Goal: Task Accomplishment & Management: Complete application form

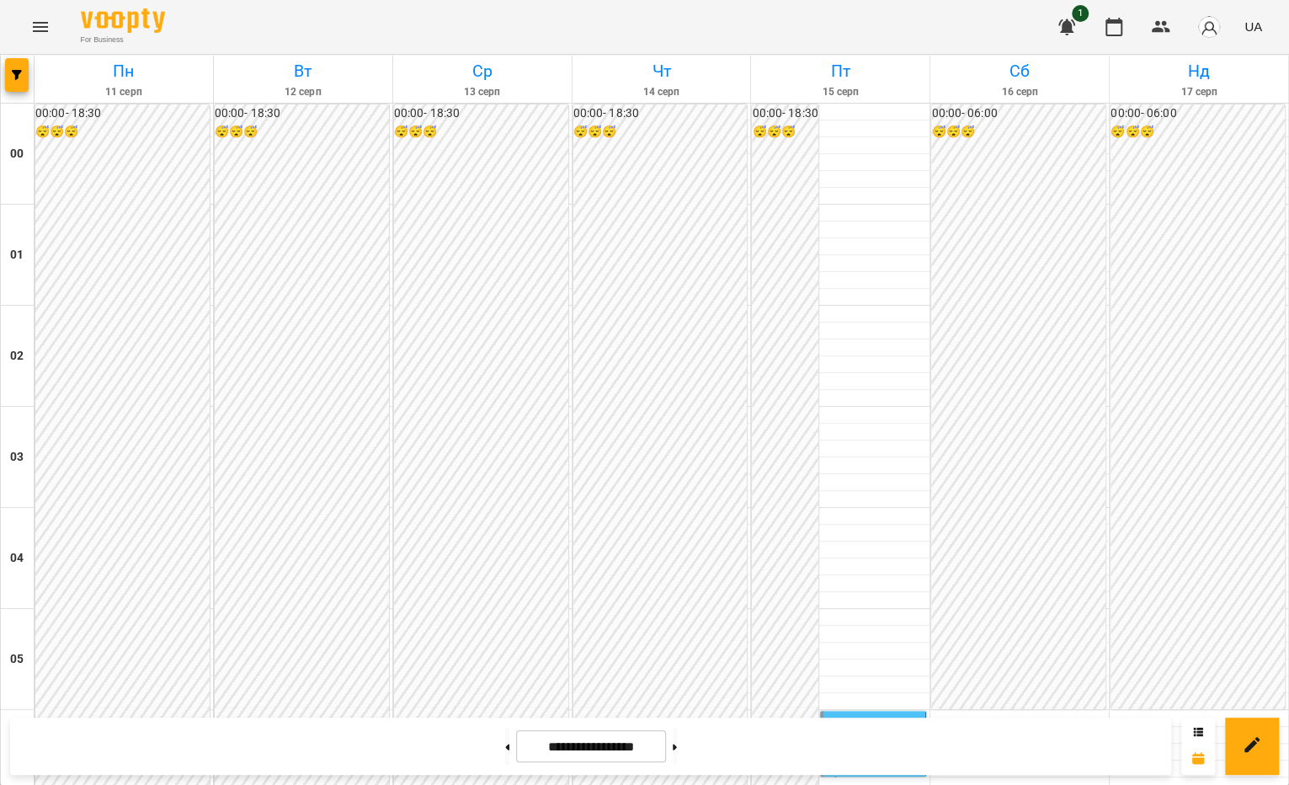
scroll to position [1819, 0]
click at [505, 755] on button at bounding box center [507, 746] width 4 height 37
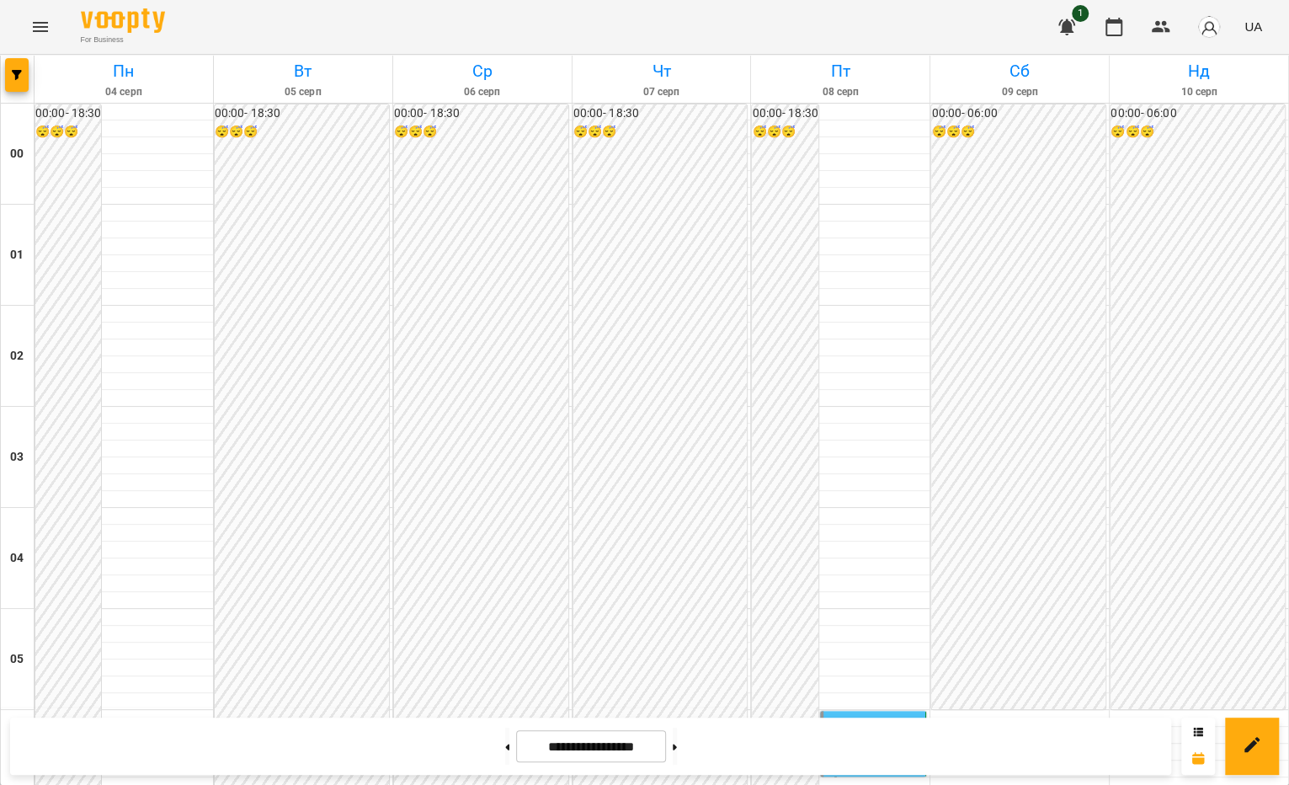
scroll to position [0, 0]
click at [505, 738] on button at bounding box center [507, 746] width 4 height 37
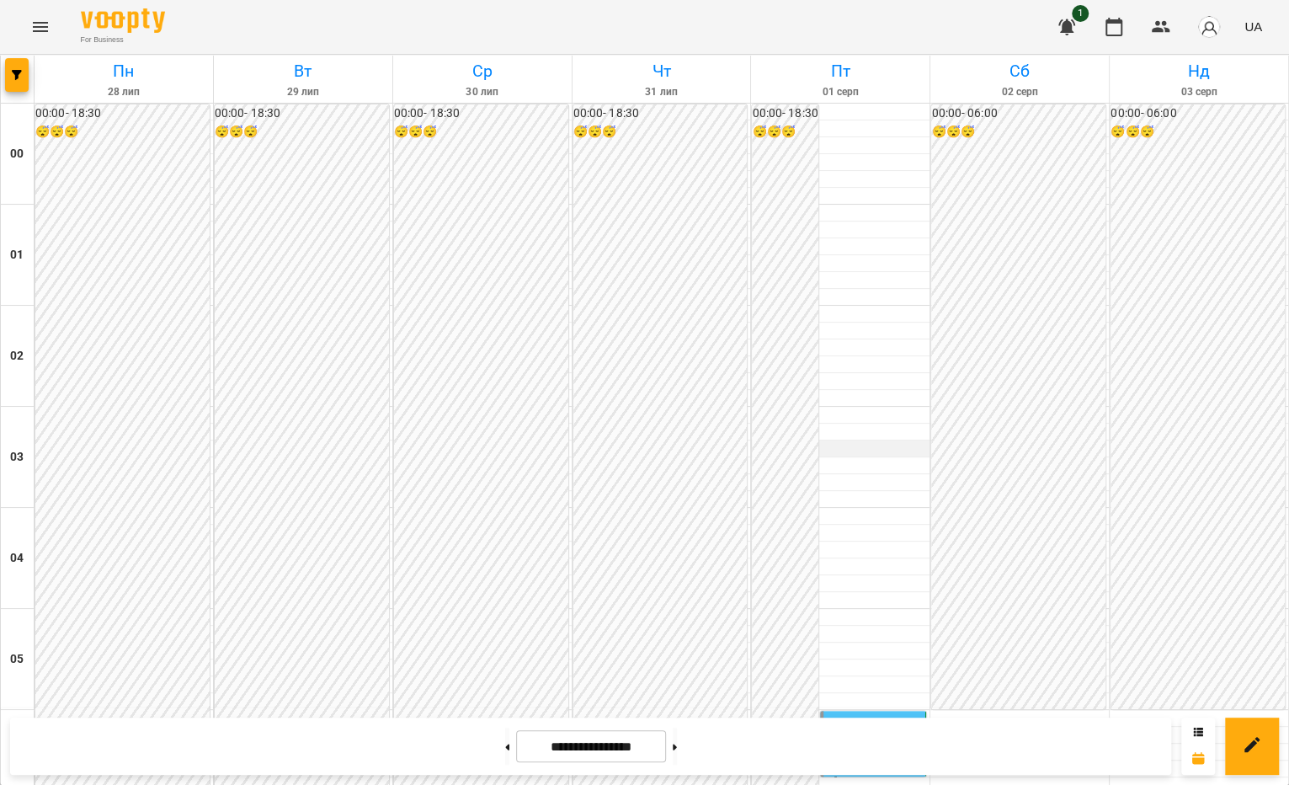
scroll to position [1819, 0]
click at [677, 735] on button at bounding box center [675, 746] width 4 height 37
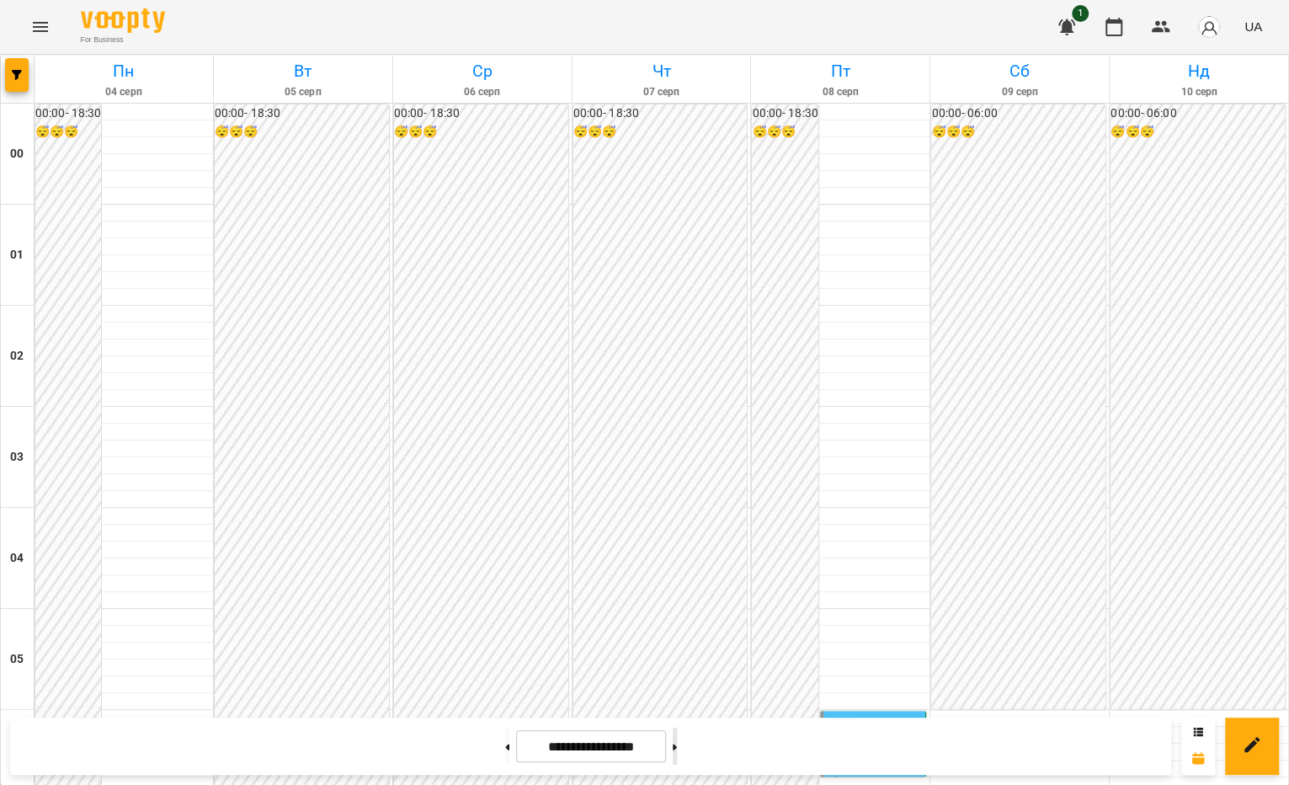
click at [677, 751] on button at bounding box center [675, 746] width 4 height 37
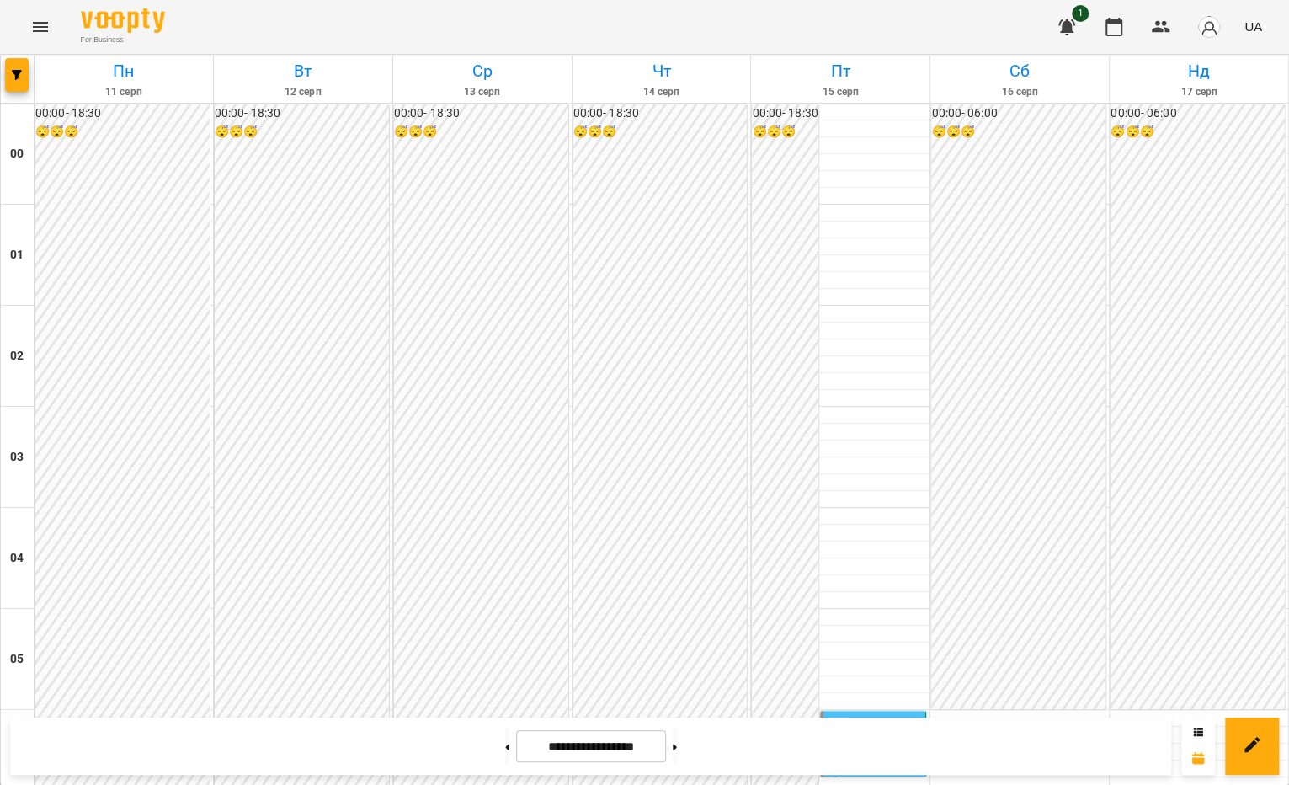
scroll to position [183, 0]
click at [505, 751] on button at bounding box center [507, 746] width 4 height 37
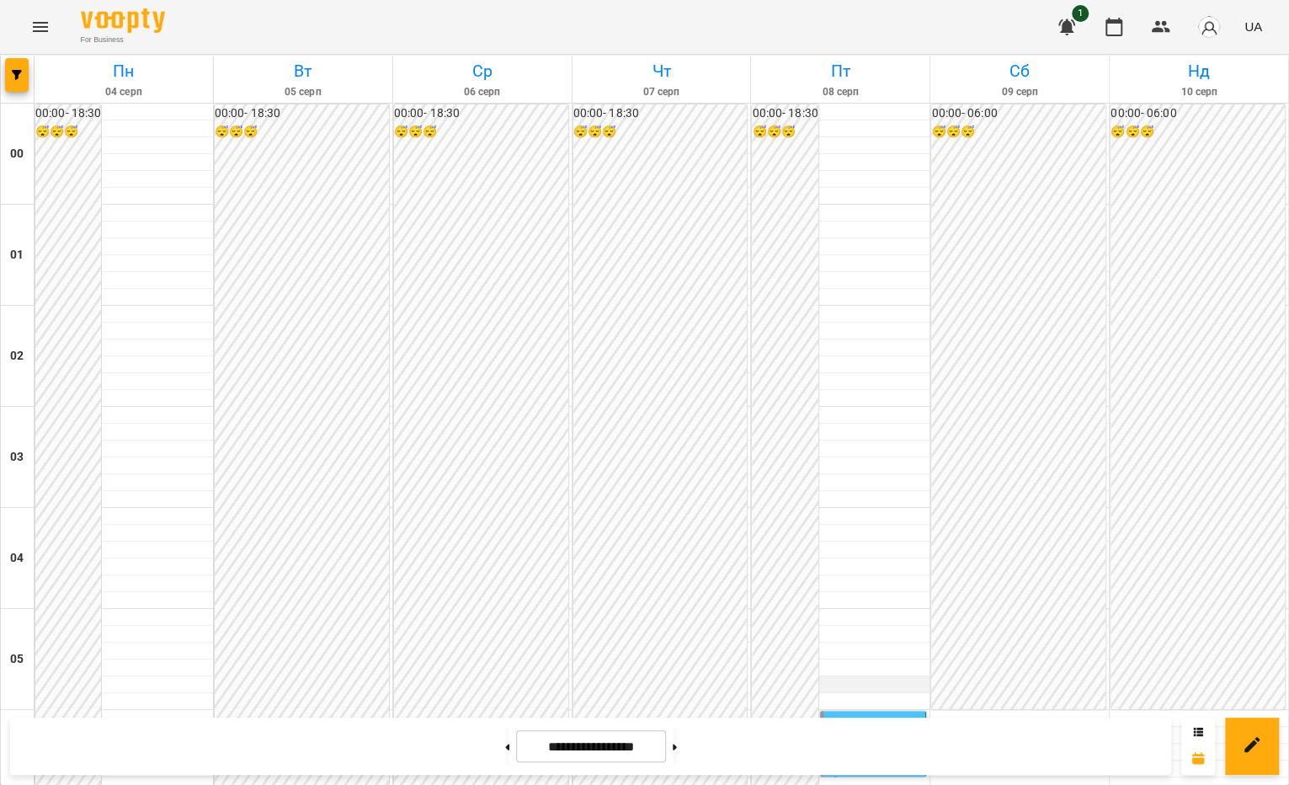
scroll to position [1819, 0]
click at [505, 757] on button at bounding box center [507, 746] width 4 height 37
type input "**********"
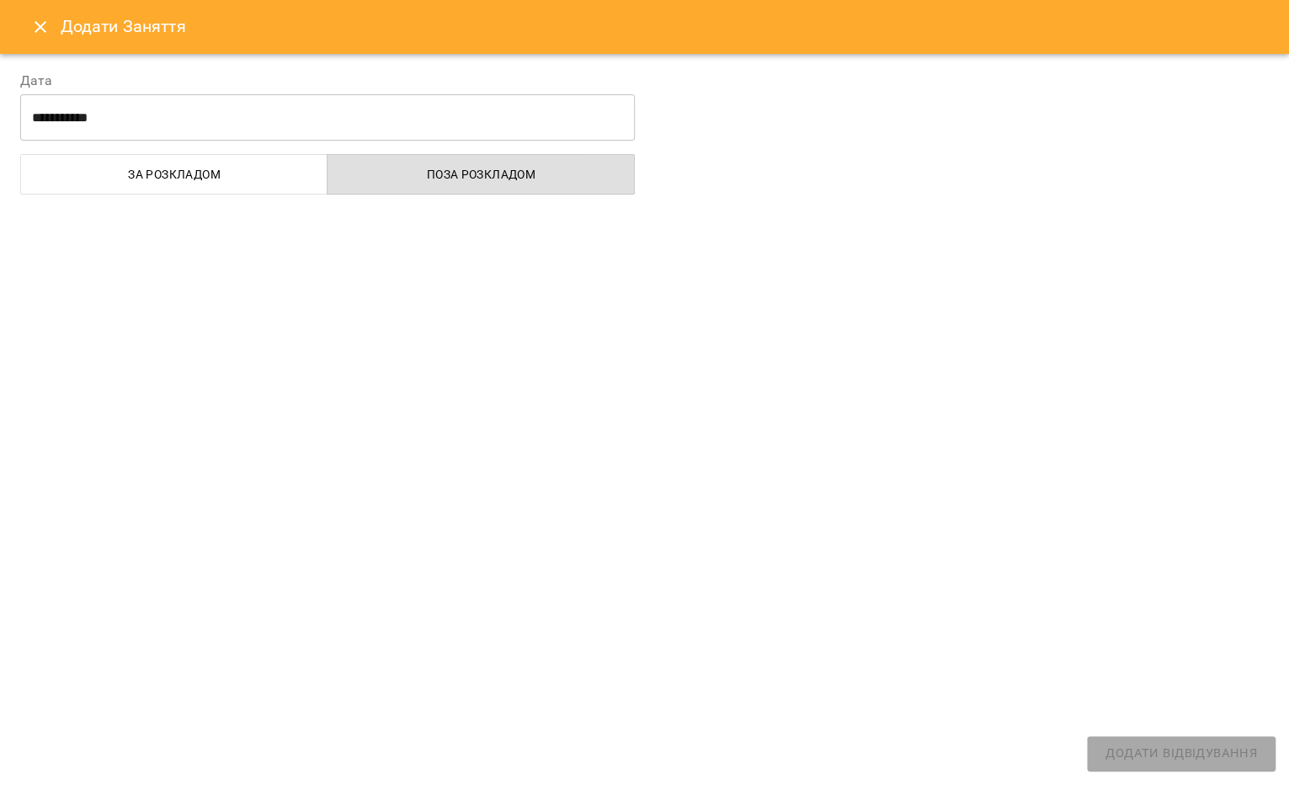
select select "**********"
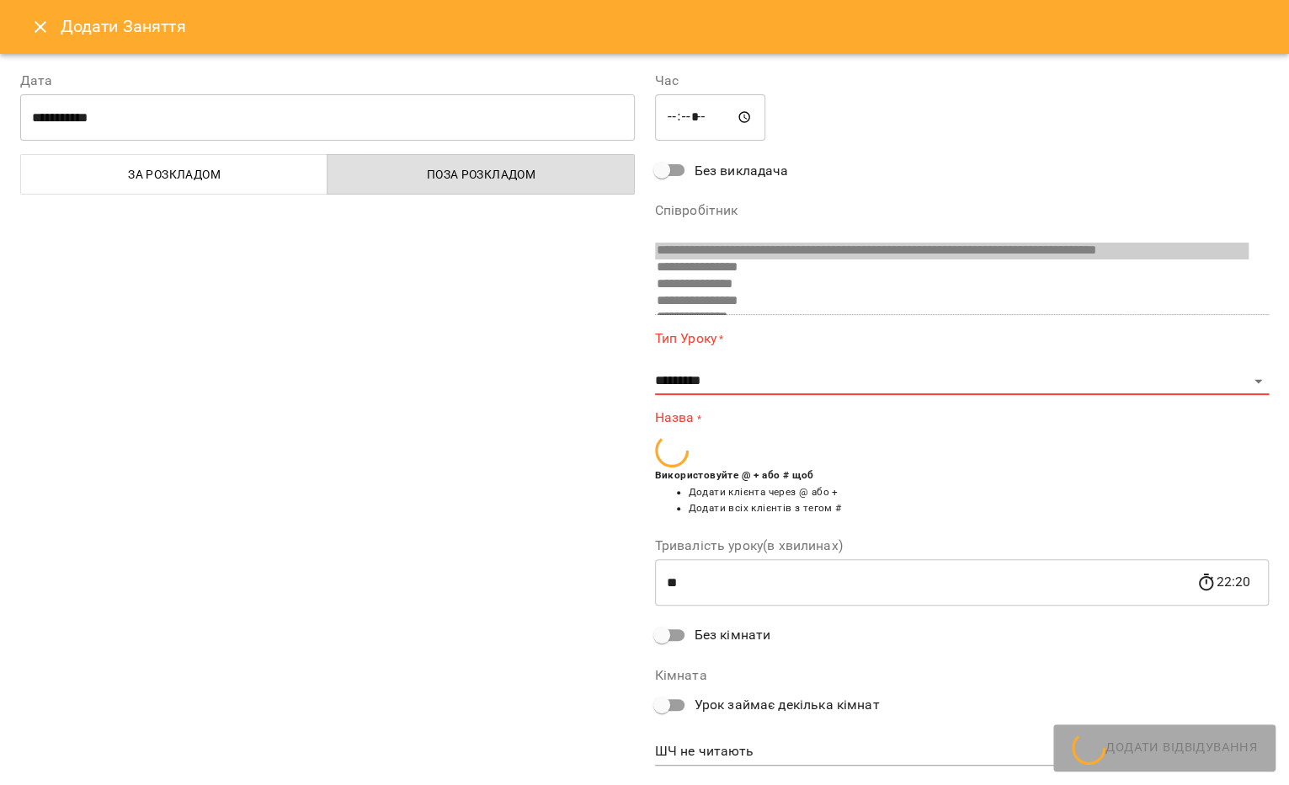
scroll to position [1031, 0]
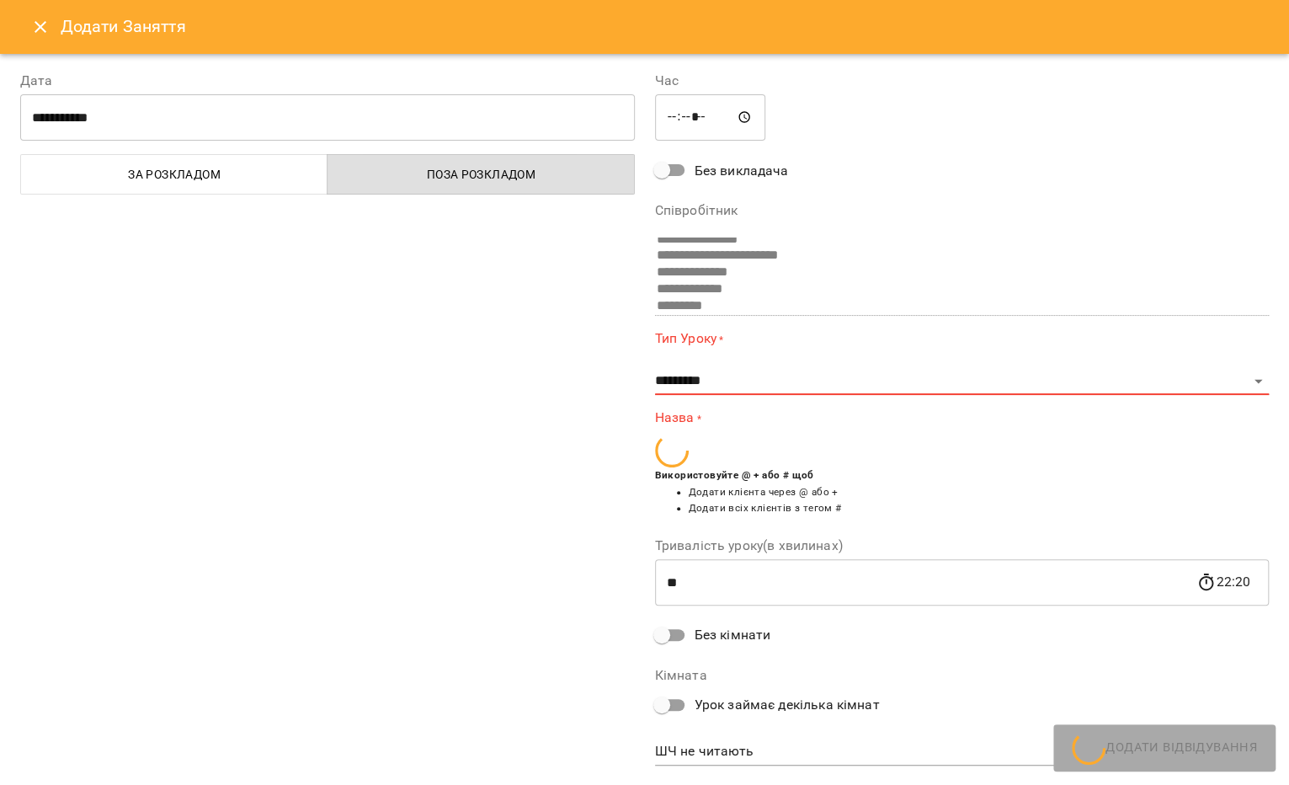
click at [45, 26] on icon "Close" at bounding box center [40, 27] width 20 height 20
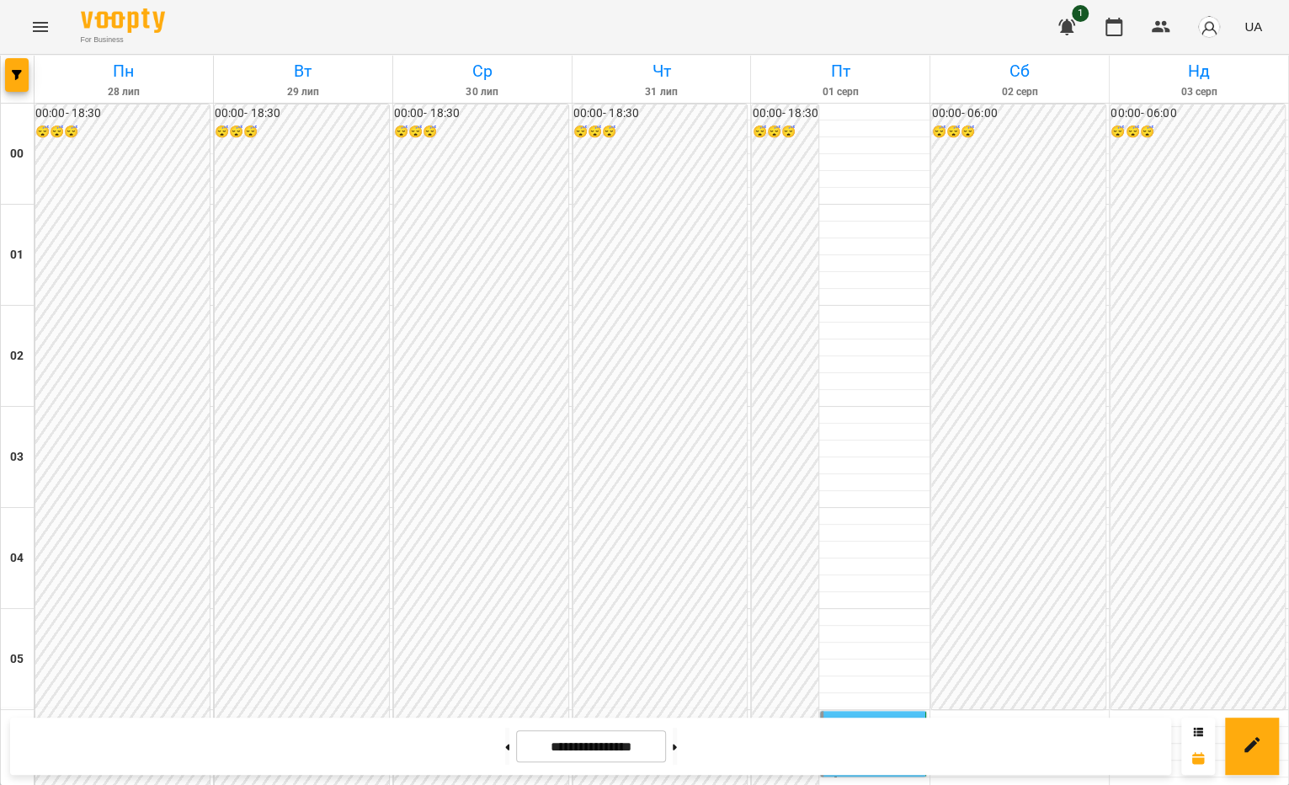
scroll to position [1819, 0]
click at [505, 749] on button at bounding box center [507, 746] width 4 height 37
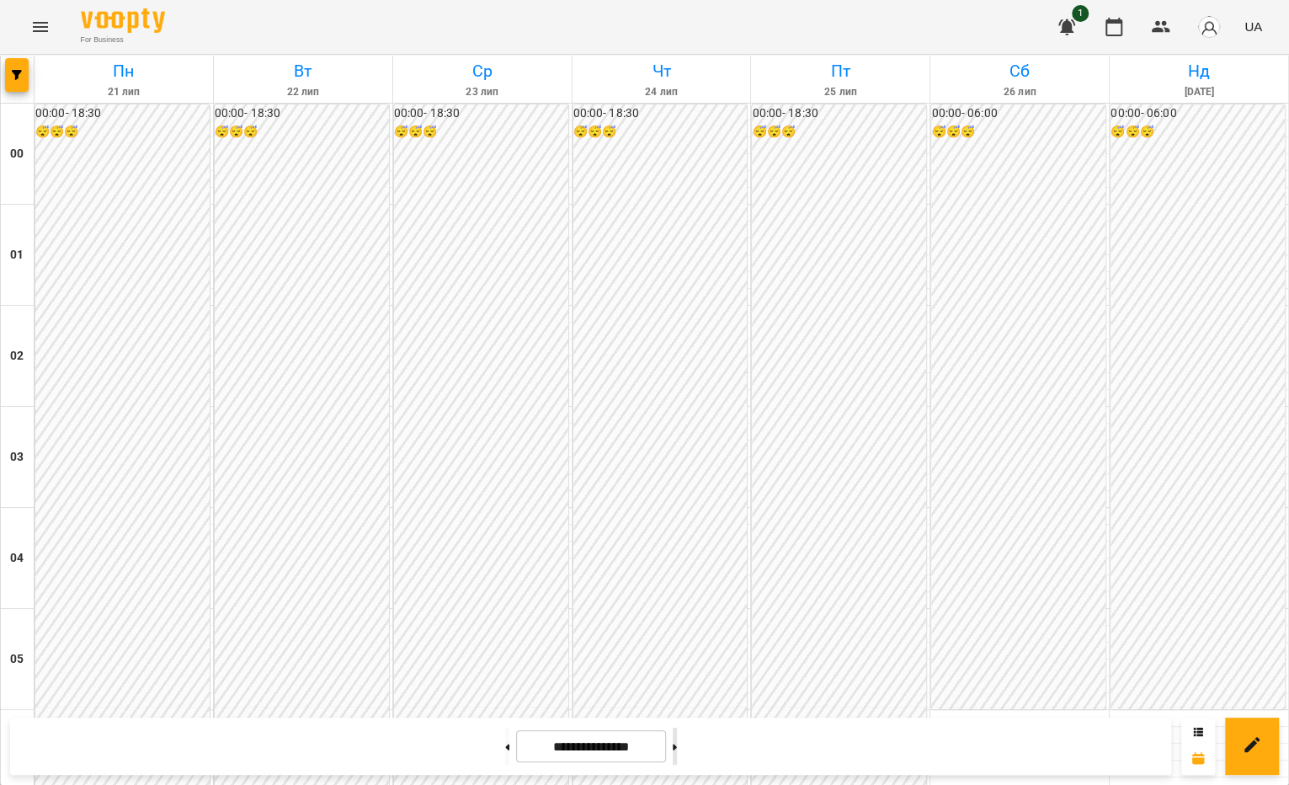
click at [677, 750] on button at bounding box center [675, 746] width 4 height 37
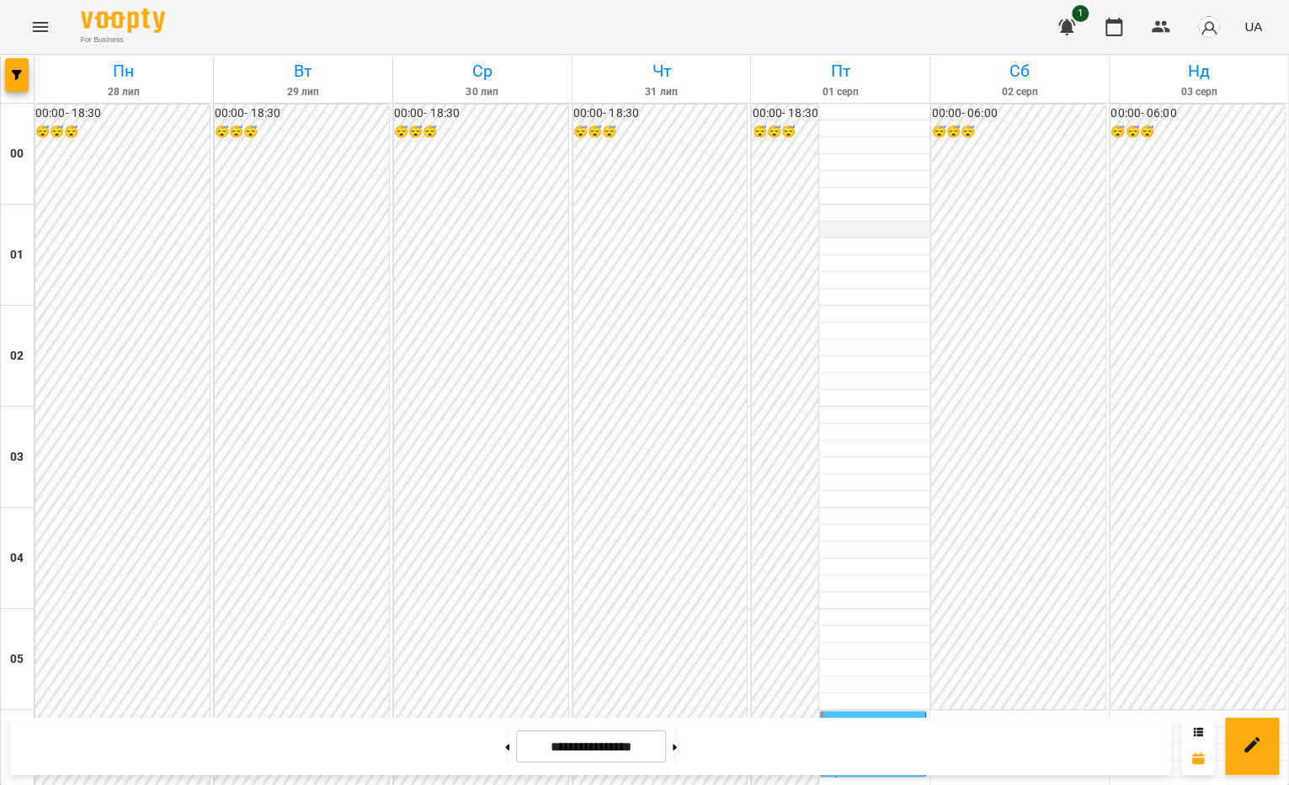
scroll to position [211, 0]
click at [505, 742] on button at bounding box center [507, 746] width 4 height 37
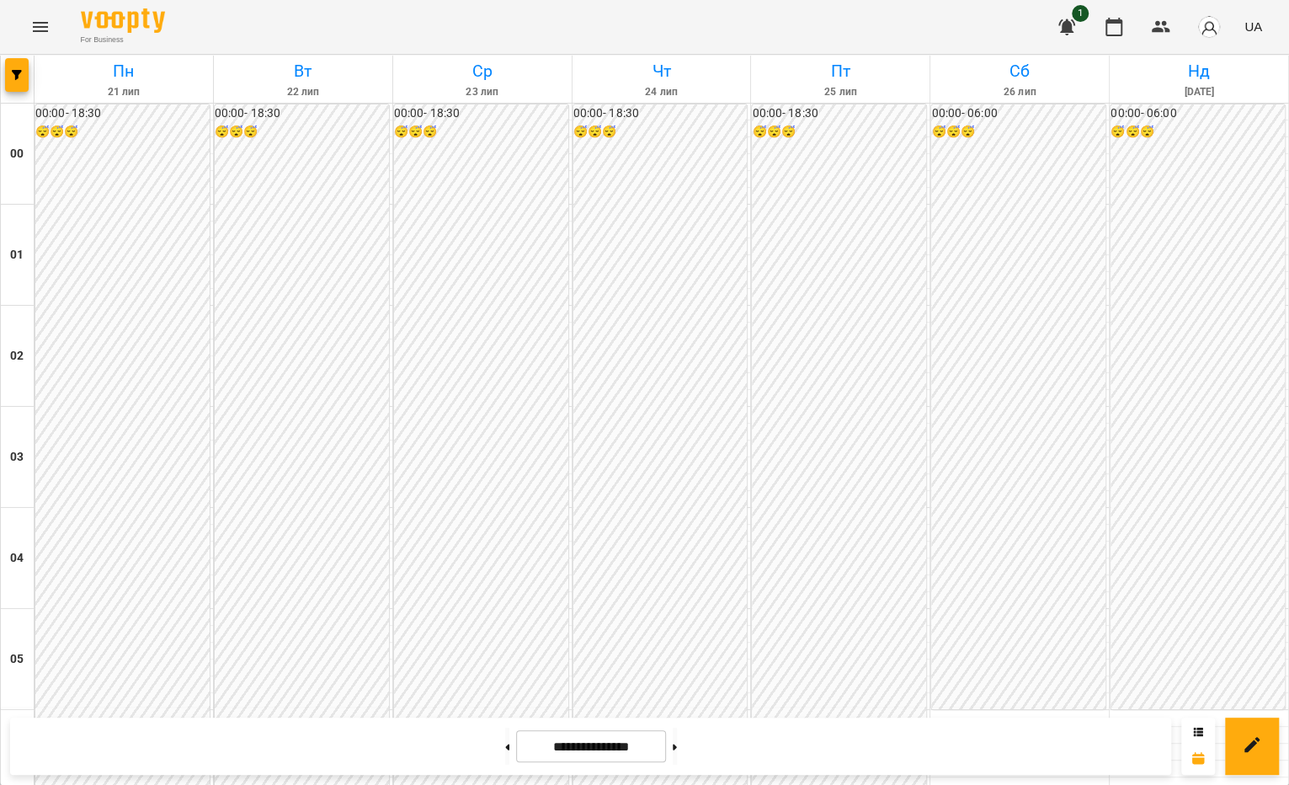
scroll to position [1819, 0]
click at [677, 746] on button at bounding box center [675, 746] width 4 height 37
type input "**********"
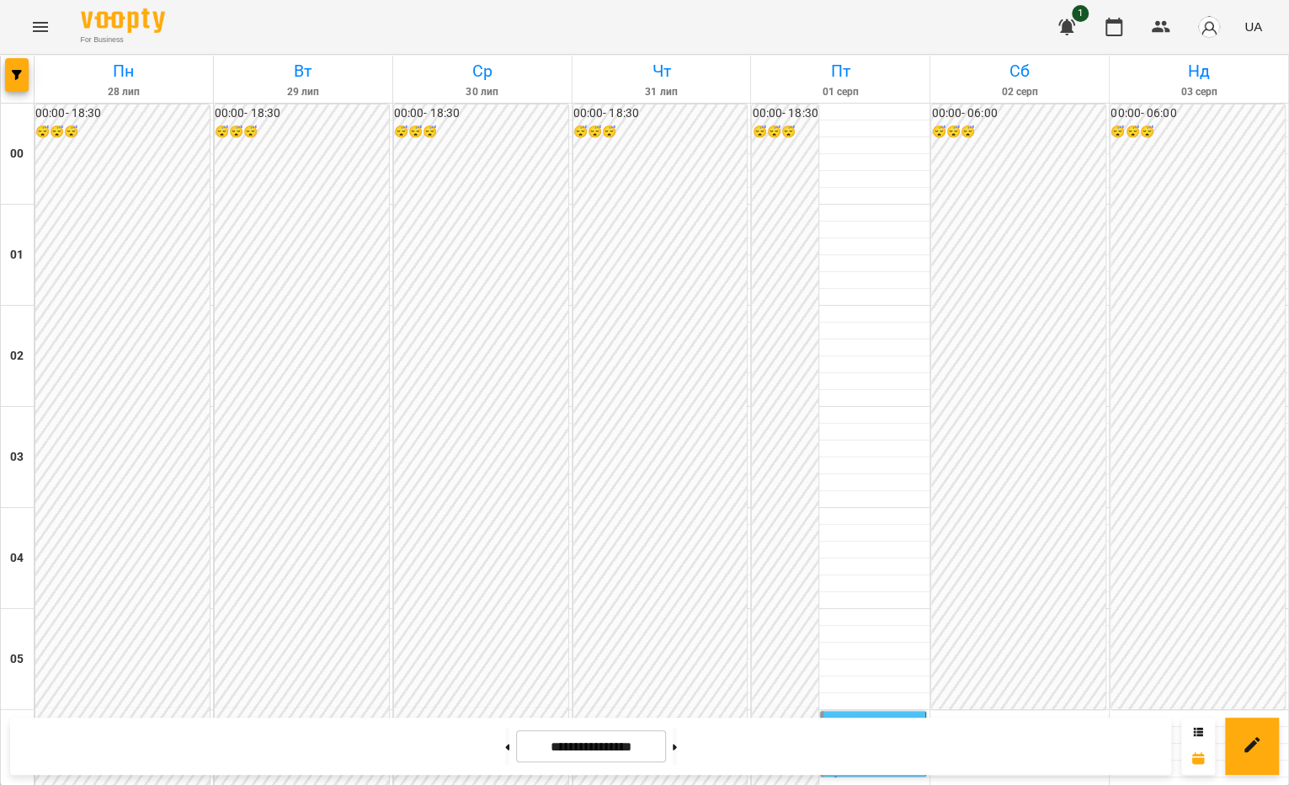
scroll to position [0, 0]
